Goal: Information Seeking & Learning: Check status

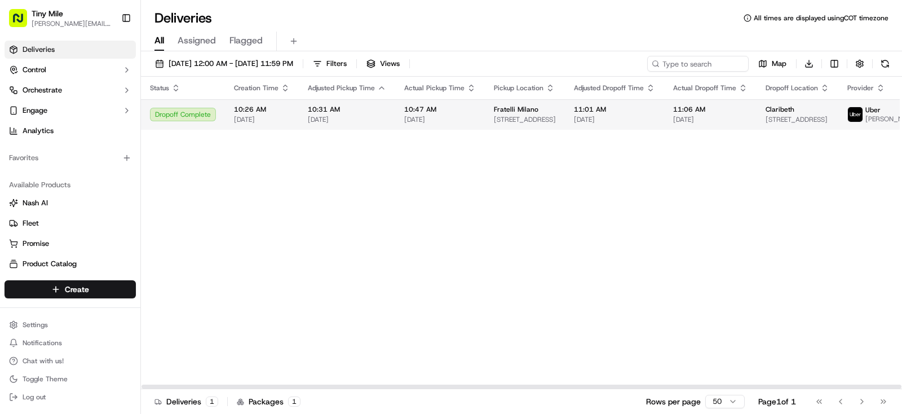
click at [574, 119] on span "[DATE]" at bounding box center [614, 119] width 81 height 9
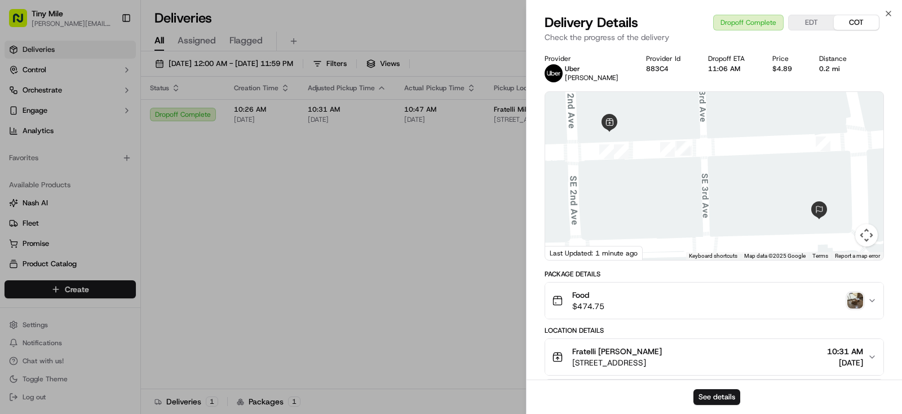
click at [855, 295] on img "button" at bounding box center [855, 300] width 16 height 16
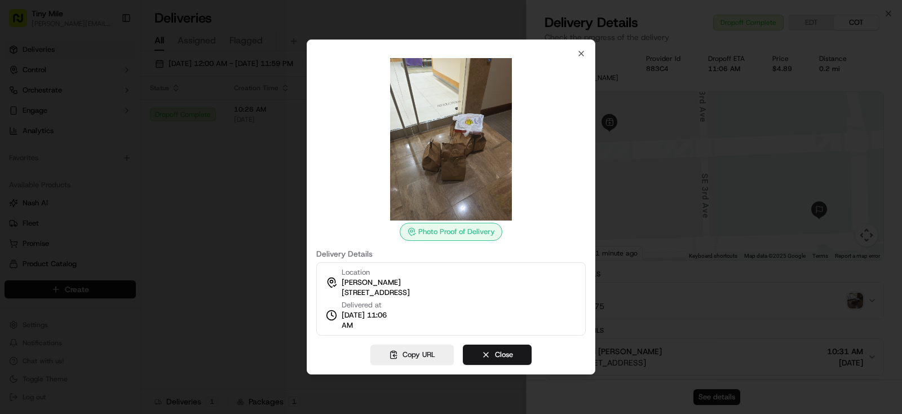
drag, startPoint x: 259, startPoint y: 276, endPoint x: 273, endPoint y: 260, distance: 21.1
click at [261, 275] on div at bounding box center [451, 207] width 902 height 414
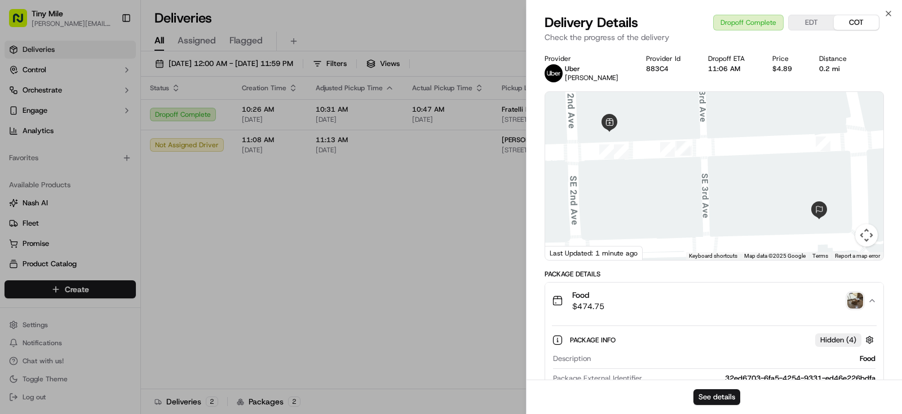
click at [416, 207] on body "Tiny Mile [PERSON_NAME][EMAIL_ADDRESS] Toggle Sidebar Deliveries Control Orches…" at bounding box center [451, 207] width 902 height 414
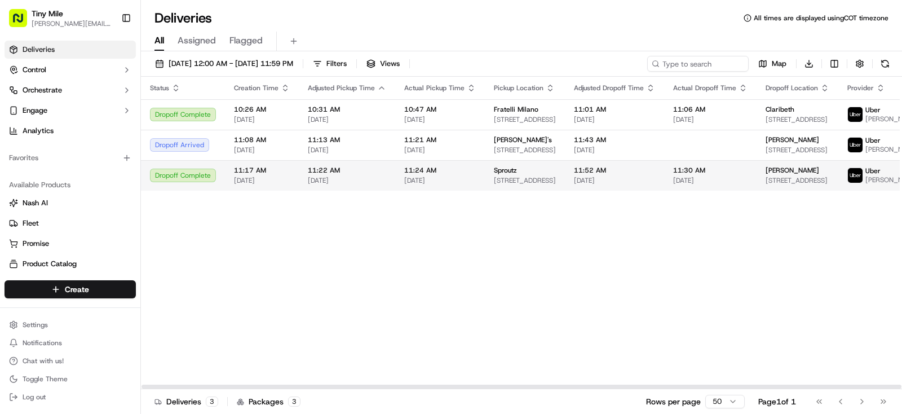
click at [776, 185] on span "[STREET_ADDRESS]" at bounding box center [797, 180] width 64 height 9
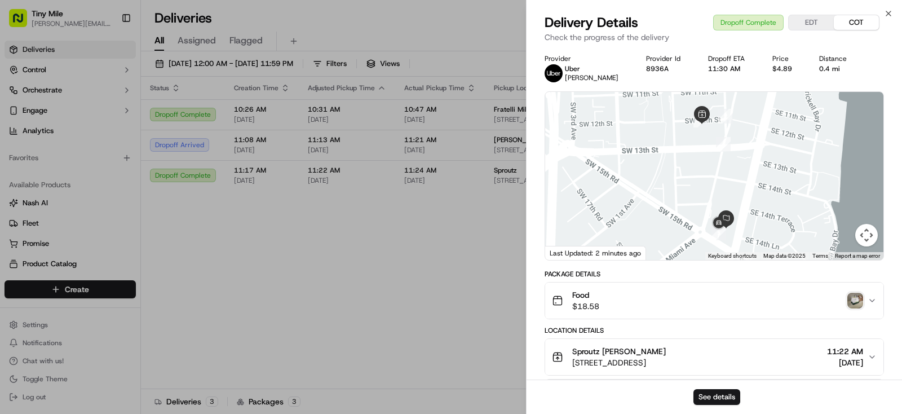
click at [853, 298] on img "button" at bounding box center [855, 300] width 16 height 16
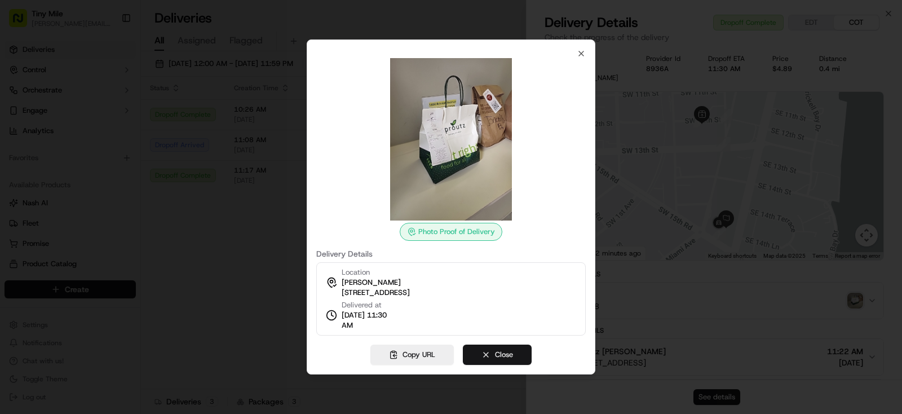
click at [503, 347] on button "Close" at bounding box center [497, 354] width 69 height 20
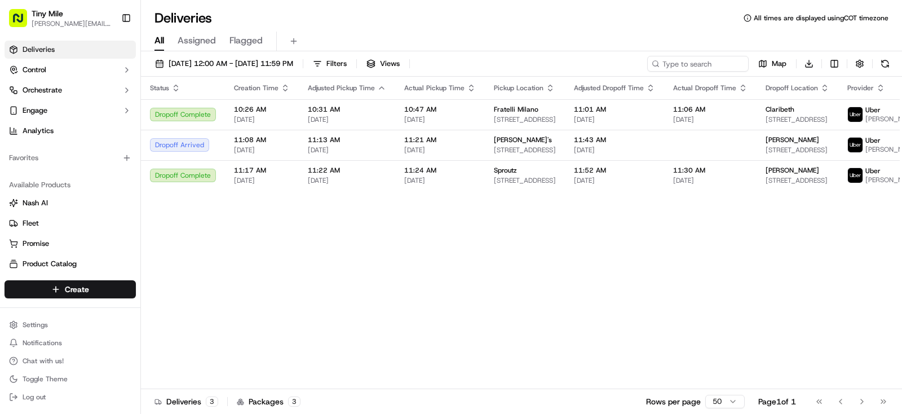
click at [437, 347] on body "Tiny Mile [PERSON_NAME][EMAIL_ADDRESS] Toggle Sidebar Deliveries Control Orches…" at bounding box center [451, 207] width 902 height 414
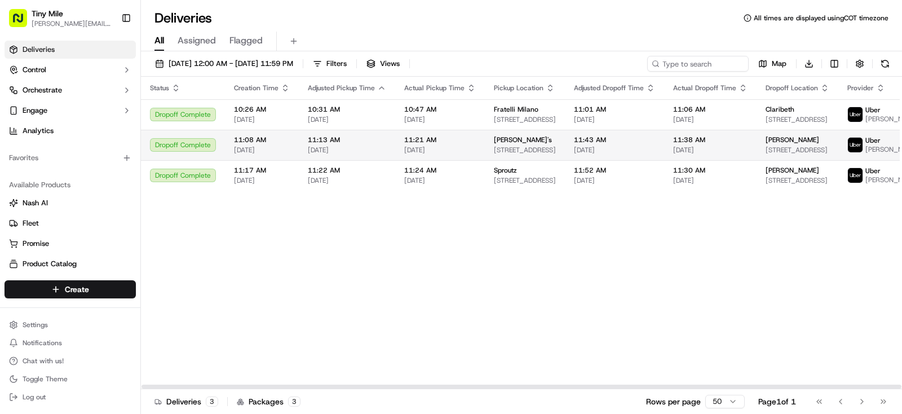
click at [789, 144] on div "[PERSON_NAME]" at bounding box center [797, 139] width 64 height 9
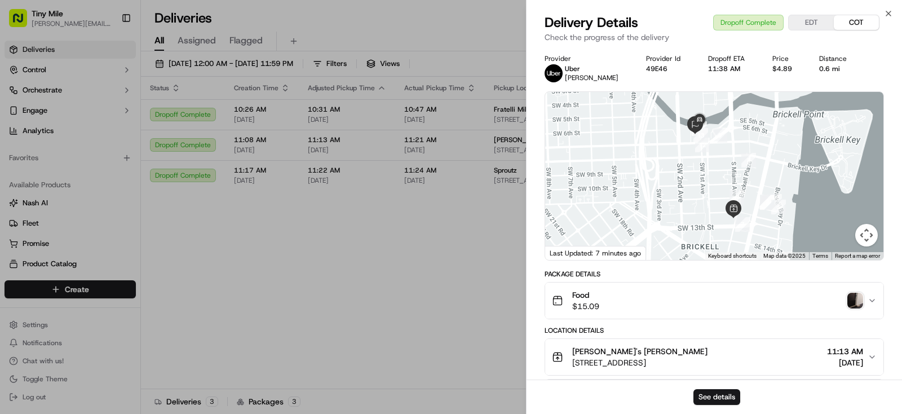
click at [853, 295] on img "button" at bounding box center [855, 300] width 16 height 16
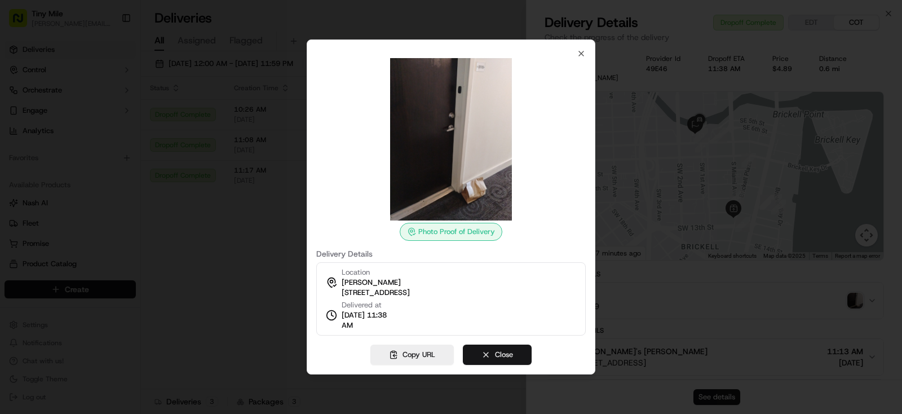
click at [511, 356] on button "Close" at bounding box center [497, 354] width 69 height 20
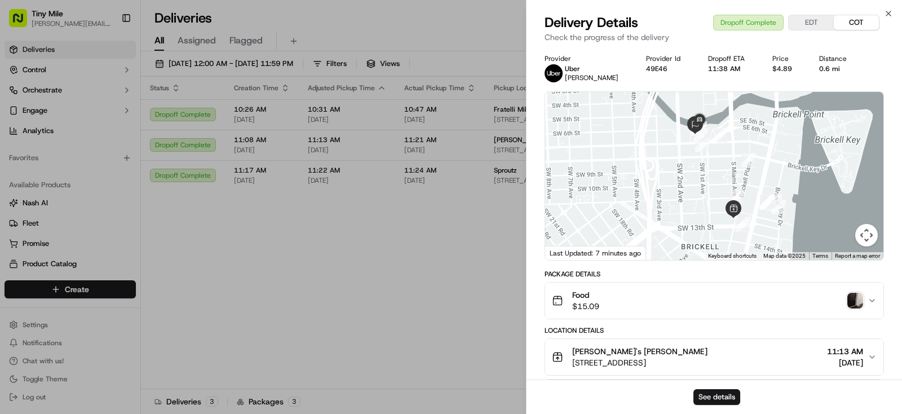
click at [390, 292] on body "Tiny Mile [PERSON_NAME][EMAIL_ADDRESS] Toggle Sidebar Deliveries Control Orches…" at bounding box center [451, 207] width 902 height 414
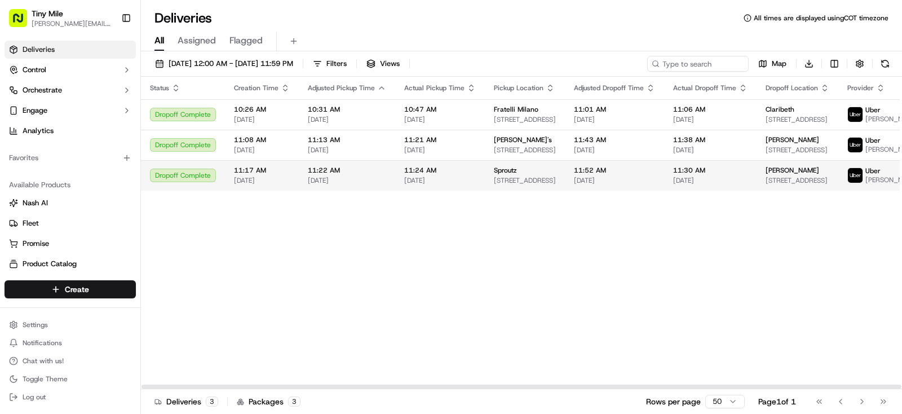
click at [776, 175] on span "[PERSON_NAME]" at bounding box center [792, 170] width 54 height 9
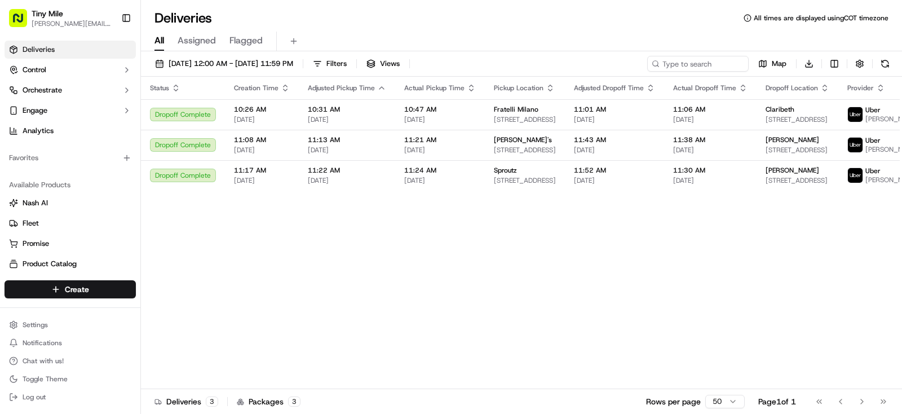
click at [388, 261] on body "Tiny Mile [PERSON_NAME][EMAIL_ADDRESS] Toggle Sidebar Deliveries Control Orches…" at bounding box center [451, 207] width 902 height 414
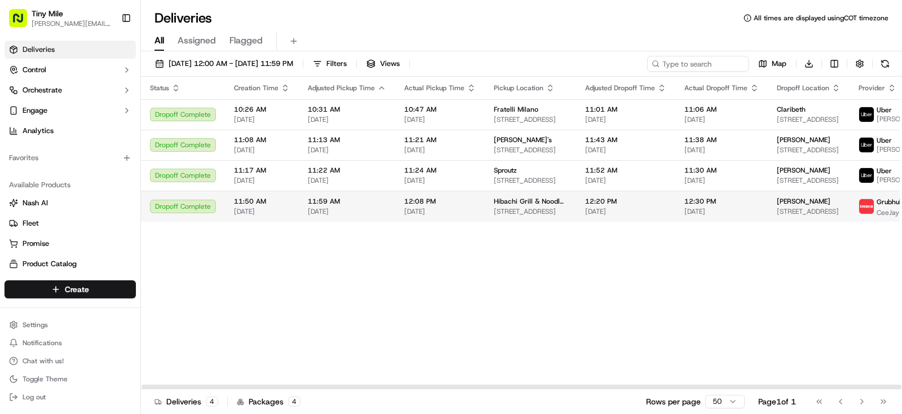
click at [776, 199] on span "[PERSON_NAME]" at bounding box center [803, 201] width 54 height 9
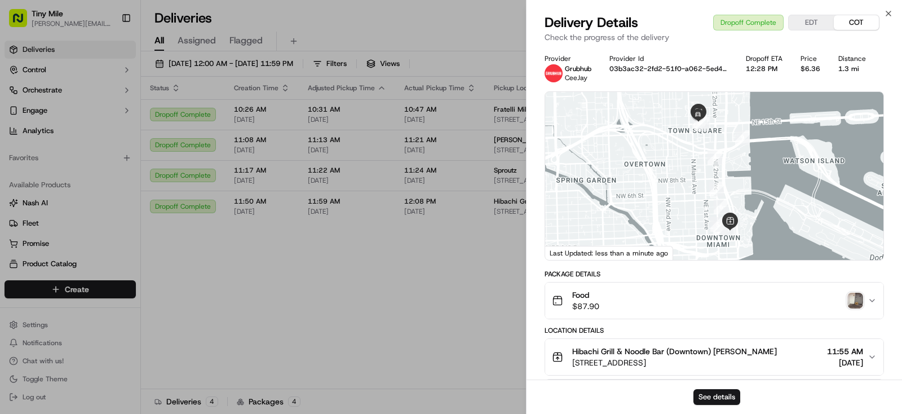
click at [856, 295] on img "button" at bounding box center [855, 300] width 16 height 16
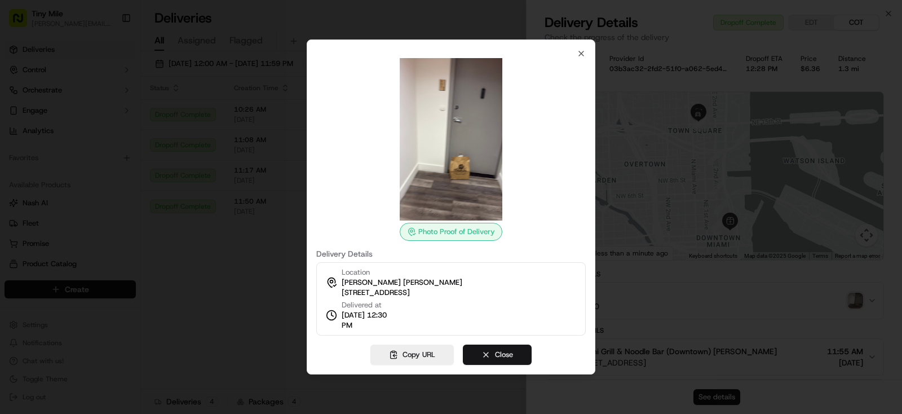
click at [513, 354] on button "Close" at bounding box center [497, 354] width 69 height 20
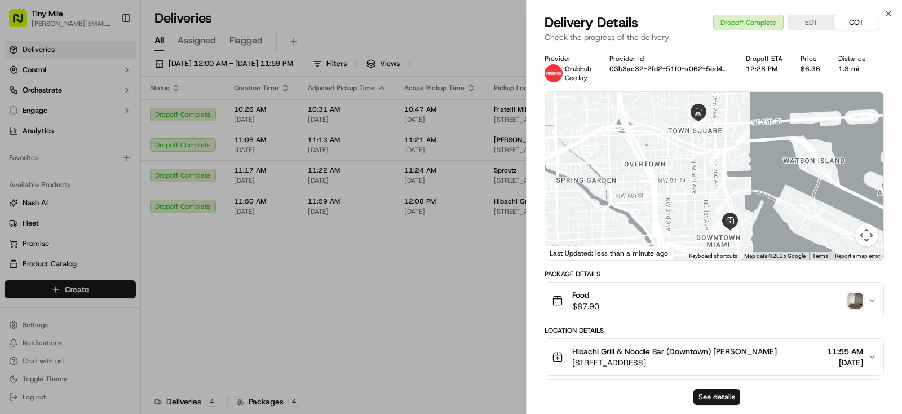
click at [272, 314] on body "Tiny Mile [PERSON_NAME][EMAIL_ADDRESS] Toggle Sidebar Deliveries Control Orches…" at bounding box center [451, 207] width 902 height 414
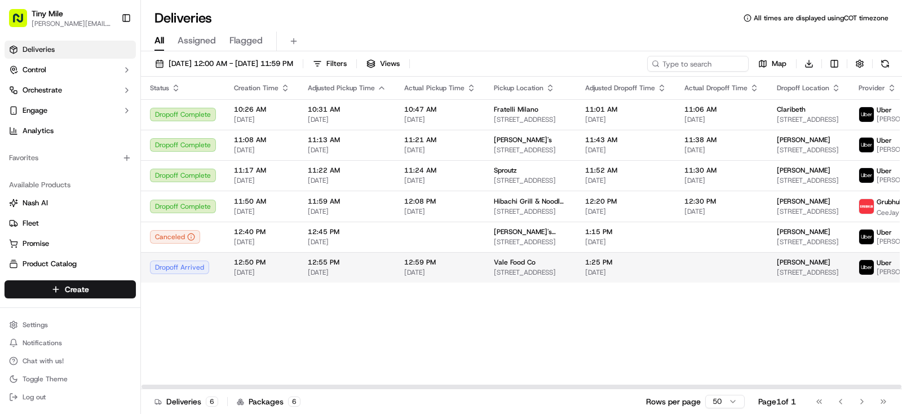
click at [776, 265] on span "[PERSON_NAME]" at bounding box center [803, 262] width 54 height 9
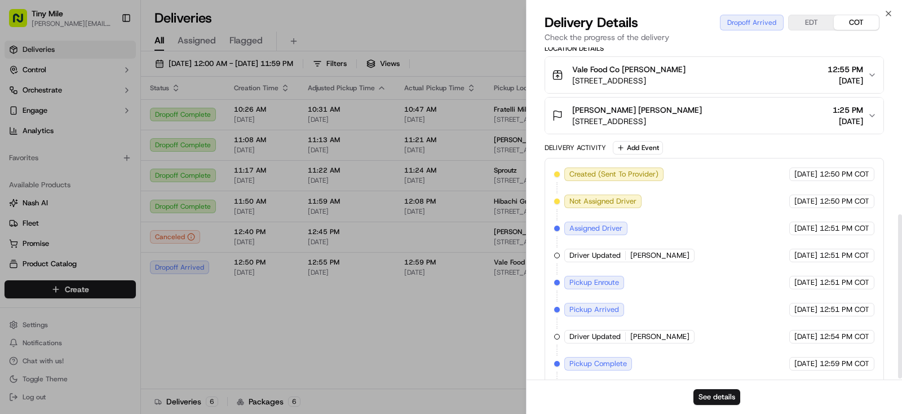
scroll to position [340, 0]
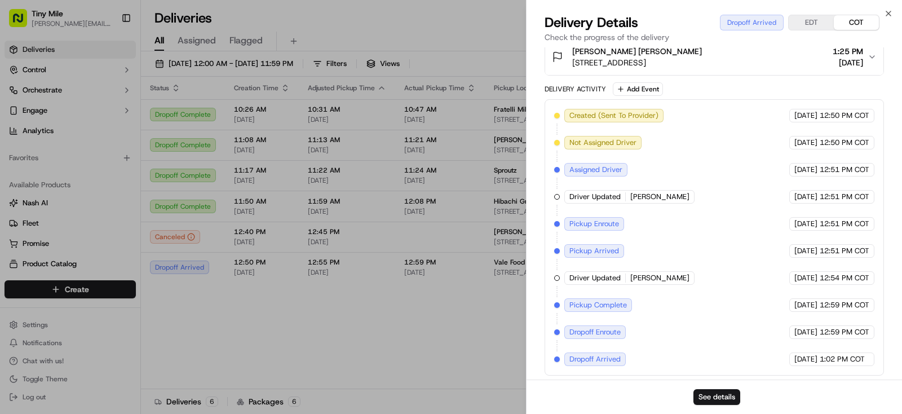
drag, startPoint x: 423, startPoint y: 351, endPoint x: 429, endPoint y: 338, distance: 14.4
click at [423, 346] on body "Tiny Mile [PERSON_NAME][EMAIL_ADDRESS] Toggle Sidebar Deliveries Control Orches…" at bounding box center [451, 207] width 902 height 414
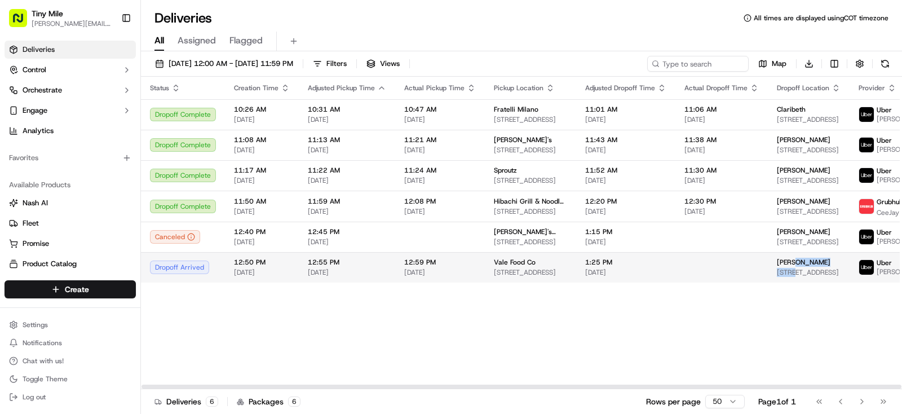
click at [776, 267] on div "Joedi [STREET_ADDRESS]" at bounding box center [808, 267] width 64 height 19
click at [776, 260] on span "[PERSON_NAME]" at bounding box center [803, 262] width 54 height 9
click at [776, 269] on span "[STREET_ADDRESS]" at bounding box center [808, 272] width 64 height 9
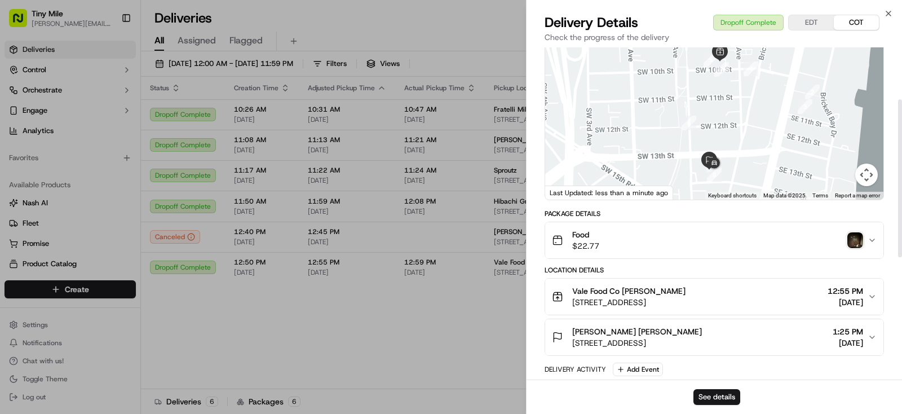
scroll to position [59, 0]
click at [857, 241] on img "button" at bounding box center [855, 242] width 16 height 16
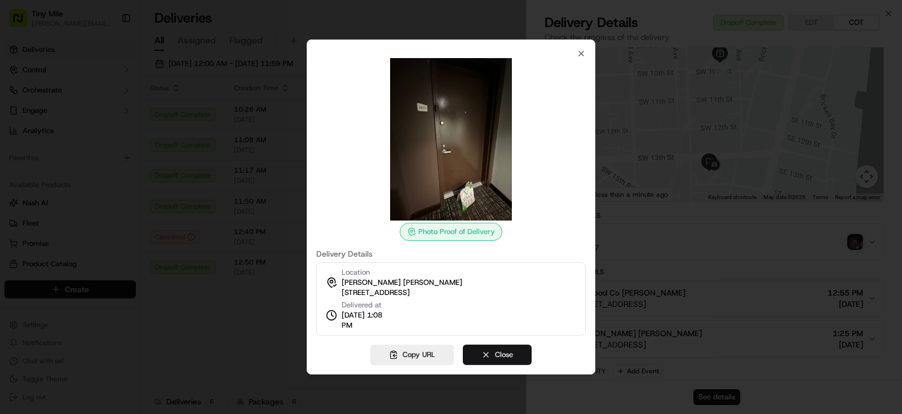
click at [483, 358] on button "Close" at bounding box center [497, 354] width 69 height 20
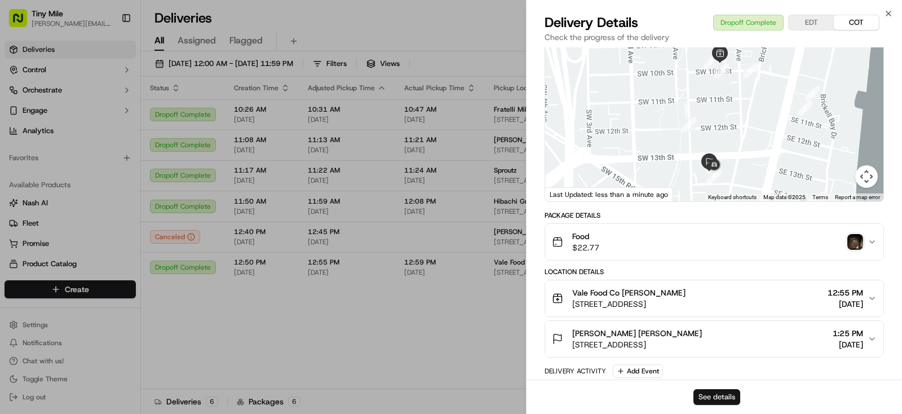
click at [722, 397] on button "See details" at bounding box center [716, 397] width 47 height 16
click at [364, 329] on body "Tiny Mile [PERSON_NAME][EMAIL_ADDRESS] Toggle Sidebar Deliveries Control Orches…" at bounding box center [451, 207] width 902 height 414
